Goal: Information Seeking & Learning: Learn about a topic

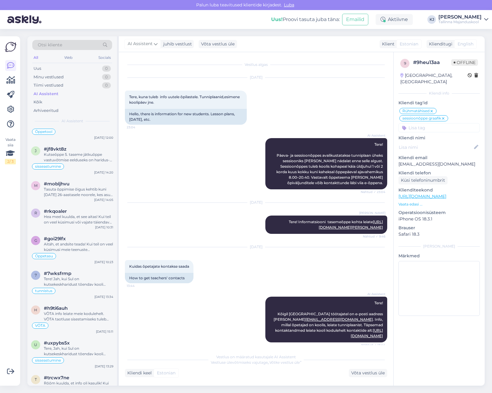
scroll to position [2165, 0]
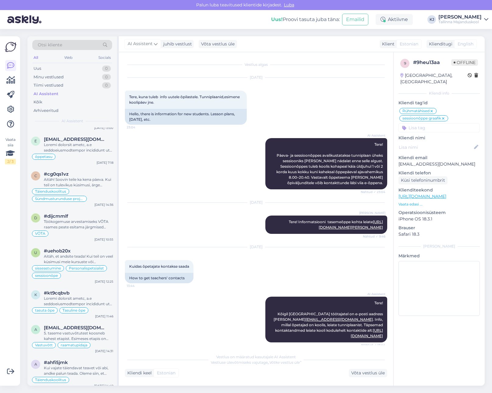
drag, startPoint x: 69, startPoint y: 216, endPoint x: 159, endPoint y: 189, distance: 94.3
click at [159, 189] on div "AI Assistent Tere! Päeva- ja sessioonõppes avalikustatakse tunniplaan üheks ses…" at bounding box center [256, 163] width 263 height 65
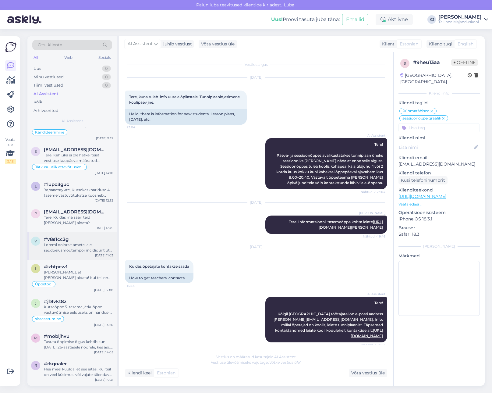
scroll to position [1707, 0]
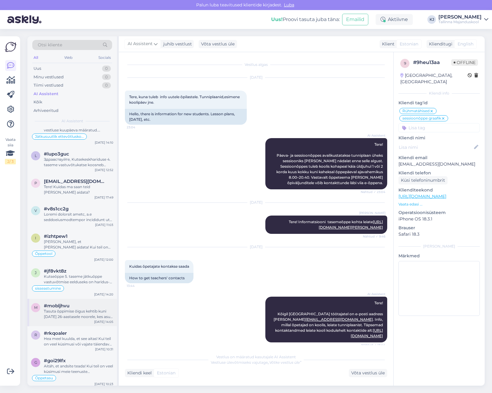
click at [93, 304] on div "#mobljhvu" at bounding box center [79, 305] width 70 height 5
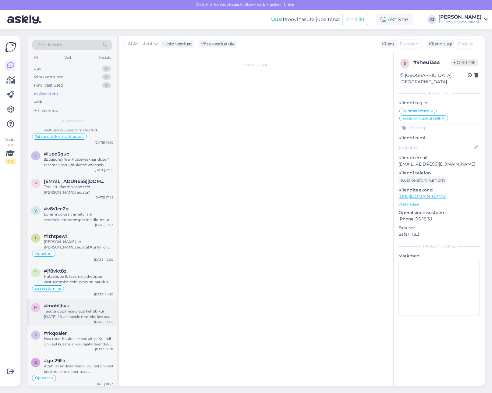
scroll to position [100, 0]
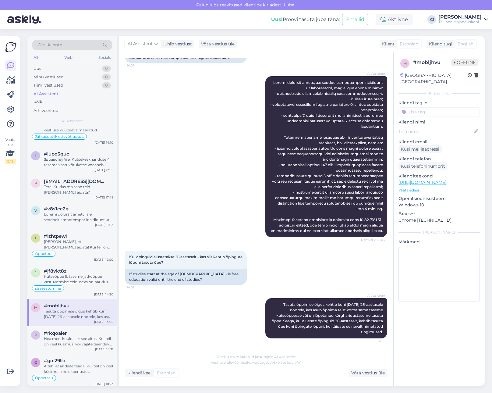
click at [435, 107] on input at bounding box center [439, 111] width 81 height 9
type input "õppe"
click at [436, 134] on span "Õppetasu" at bounding box center [439, 136] width 18 height 4
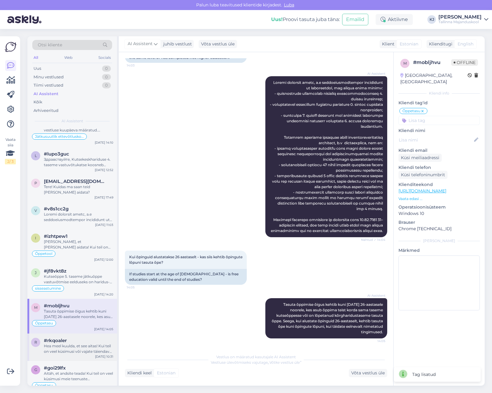
click at [72, 357] on div "r #rkqoaler Hea meel kuulda, et see aitas! Kui teil on veel küsimusi või vajate…" at bounding box center [72, 347] width 90 height 27
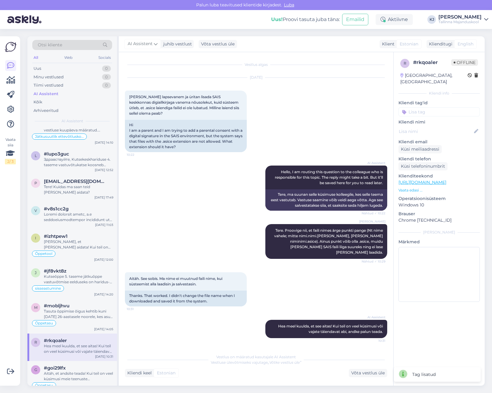
click at [224, 216] on div "AI Assistent Hello, I am routing this question to the colleague who is responsi…" at bounding box center [256, 188] width 263 height 59
click at [229, 217] on div "AI Assistent Hello, I am routing this question to the colleague who is responsi…" at bounding box center [256, 188] width 263 height 59
click at [461, 110] on div "r # rkqoaler Offline [GEOGRAPHIC_DATA], [GEOGRAPHIC_DATA] Kliendi info Kliendi …" at bounding box center [439, 181] width 91 height 259
click at [450, 107] on input at bounding box center [439, 111] width 81 height 9
type input "sa"
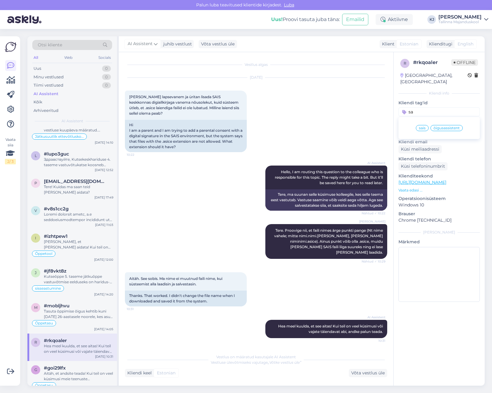
click at [418, 125] on div "sais" at bounding box center [422, 128] width 13 height 6
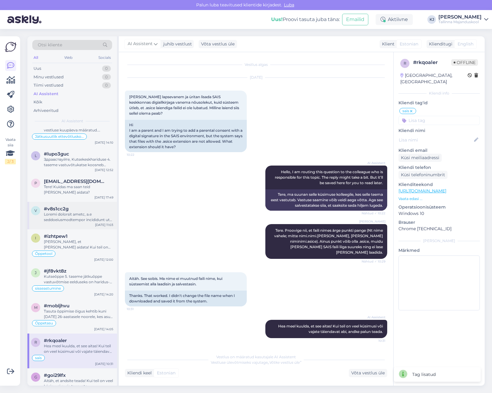
click at [81, 209] on div "#v8s1cc2g" at bounding box center [79, 208] width 70 height 5
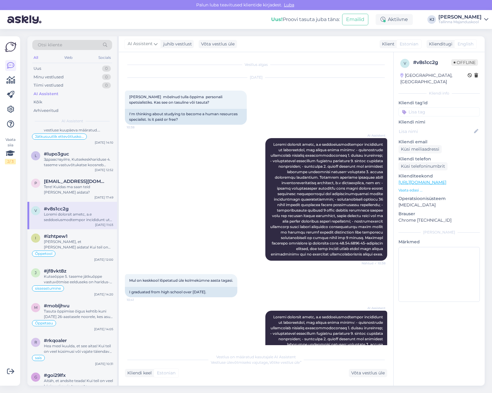
click at [441, 108] on input at bounding box center [439, 111] width 81 height 9
type input "per"
click at [430, 125] on div "Personalispetsialist" at bounding box center [425, 128] width 41 height 6
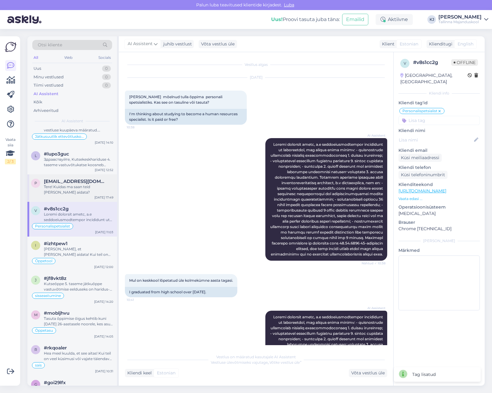
click at [76, 188] on div "Tere! Kuidas ma saan teid [PERSON_NAME] aidata?" at bounding box center [79, 189] width 70 height 11
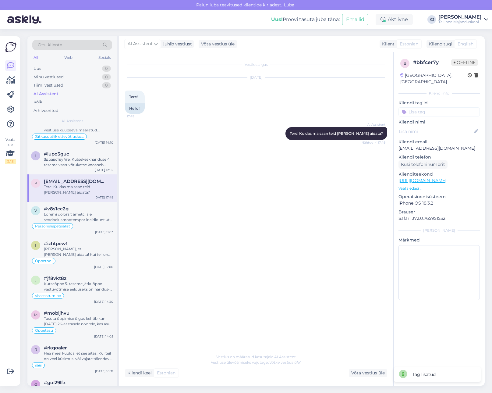
click at [215, 194] on div "Vestlus algas [DATE] Tere! 17:49 Hello! AI Assistent Tere! Kuidas ma saan teid …" at bounding box center [259, 201] width 268 height 287
click at [431, 107] on input at bounding box center [439, 111] width 81 height 9
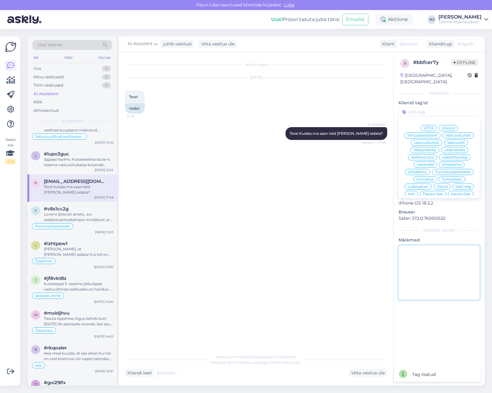
click at [445, 254] on textarea at bounding box center [439, 272] width 81 height 55
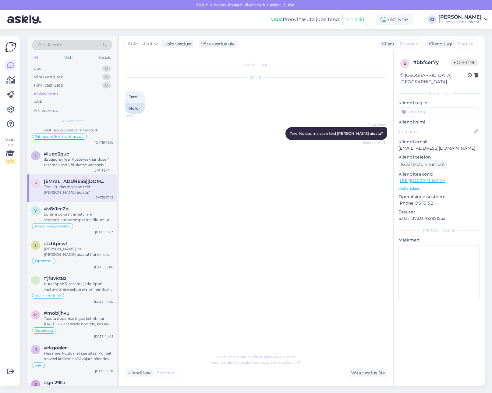
click at [447, 178] on link "[URL][DOMAIN_NAME]" at bounding box center [423, 180] width 48 height 5
click at [417, 186] on p "Vaata edasi ..." at bounding box center [439, 188] width 81 height 5
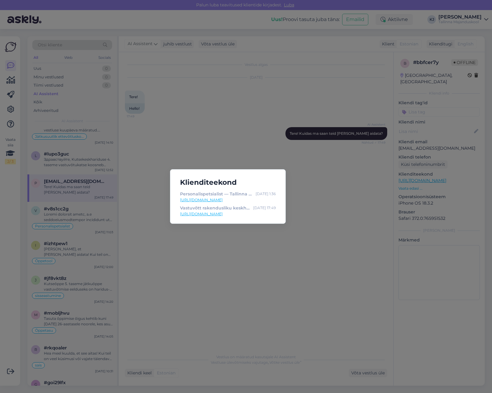
click at [362, 201] on div "Klienditeekond Personalispetsialist — Tallinna Majanduskool [DATE] 1:36 [URL][D…" at bounding box center [246, 196] width 492 height 393
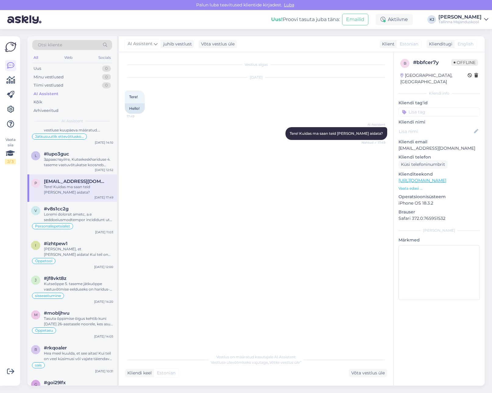
click at [429, 107] on input at bounding box center [439, 111] width 81 height 9
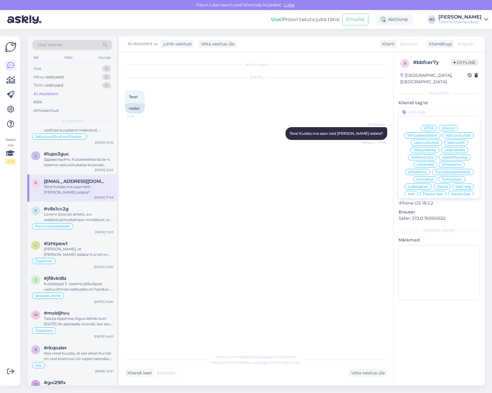
click at [223, 134] on div "AI Assistent Tere! Kuidas ma saan teid [PERSON_NAME] aidata? Nähtud ✓ 17:49" at bounding box center [256, 133] width 263 height 26
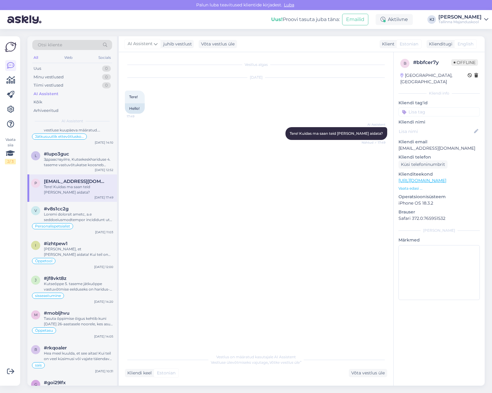
click at [279, 291] on div "Vestlus algas [DATE] Tere! 17:49 Hello! AI Assistent Tere! Kuidas ma saan teid …" at bounding box center [259, 201] width 268 height 287
